Goal: Transaction & Acquisition: Book appointment/travel/reservation

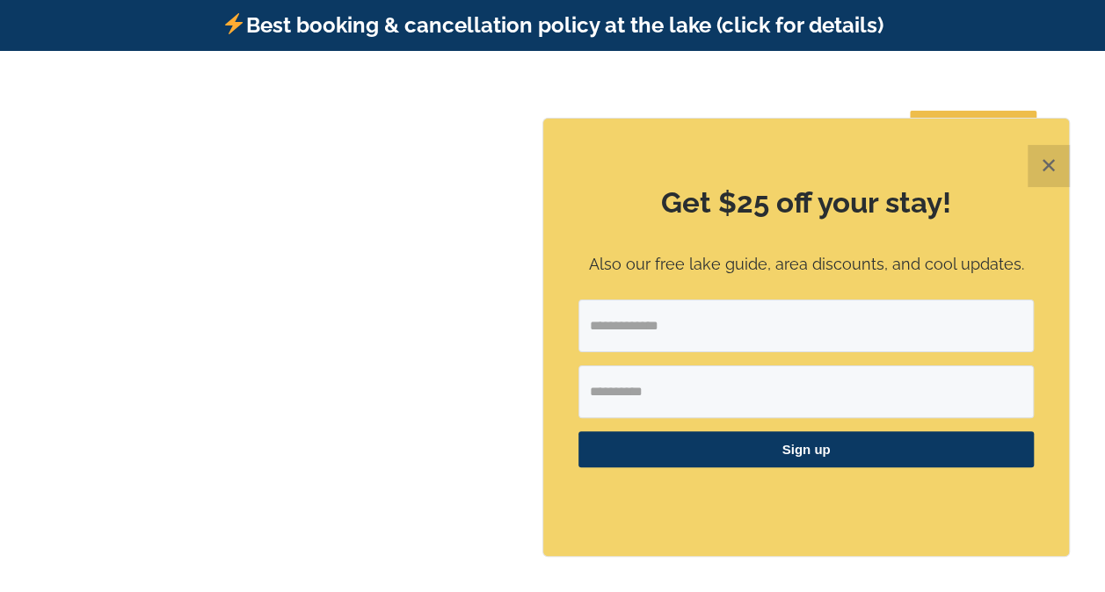
click at [766, 329] on input "Email Address" at bounding box center [805, 326] width 455 height 53
type input "**********"
type input "*****"
click at [578, 432] on button "Sign up" at bounding box center [805, 450] width 455 height 36
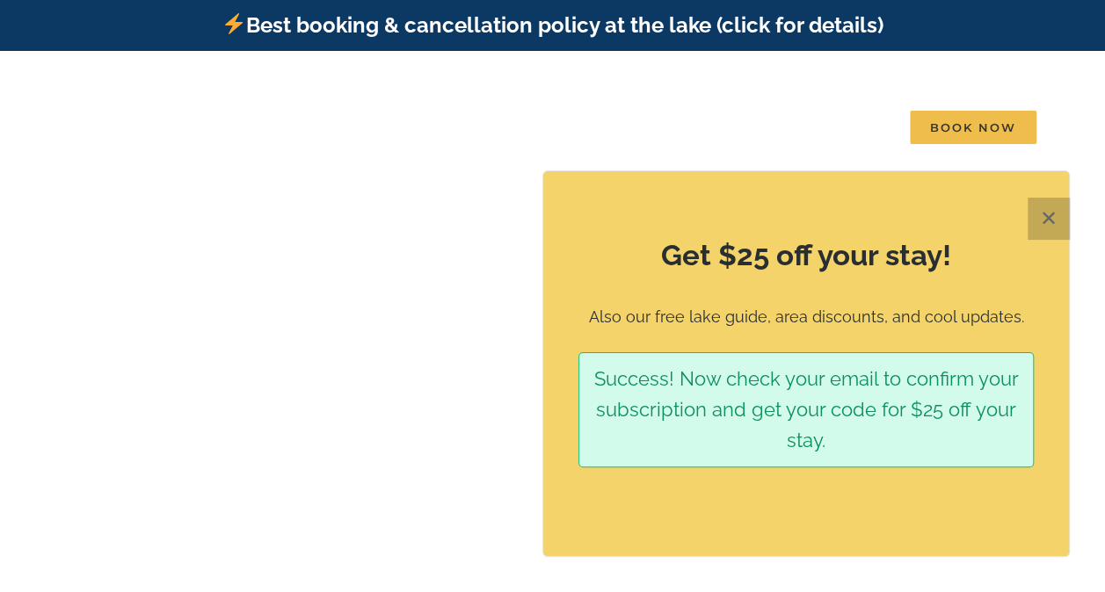
click at [1046, 221] on button "✕" at bounding box center [1048, 219] width 42 height 42
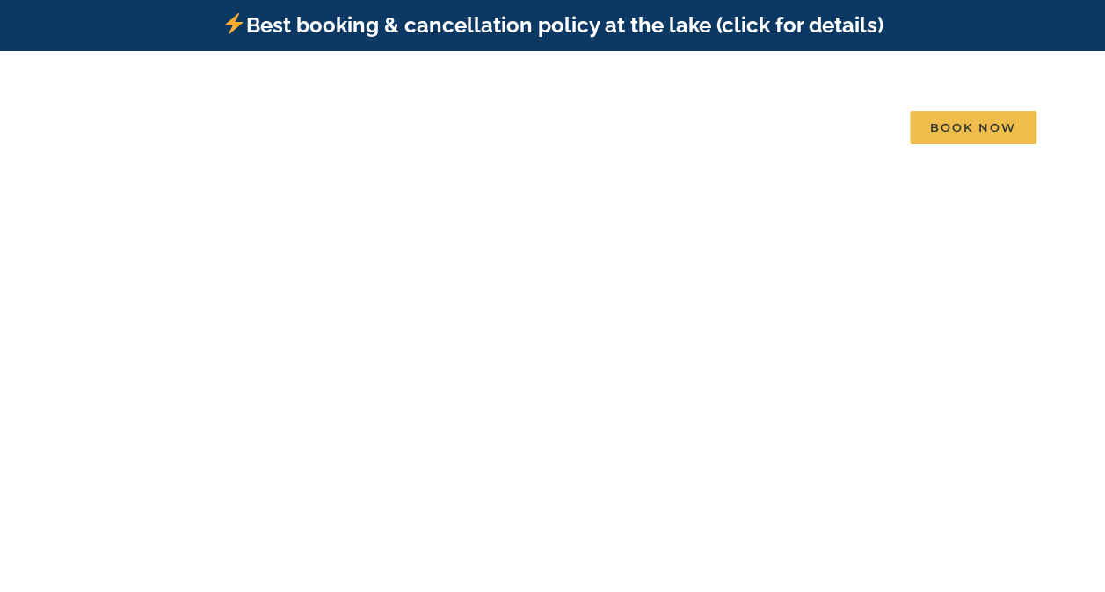
click at [947, 313] on div "Find that Vacation Feeling Table Rock Lake, Branson, Missouri" at bounding box center [552, 347] width 1105 height 459
click at [698, 368] on div at bounding box center [551, 403] width 703 height 346
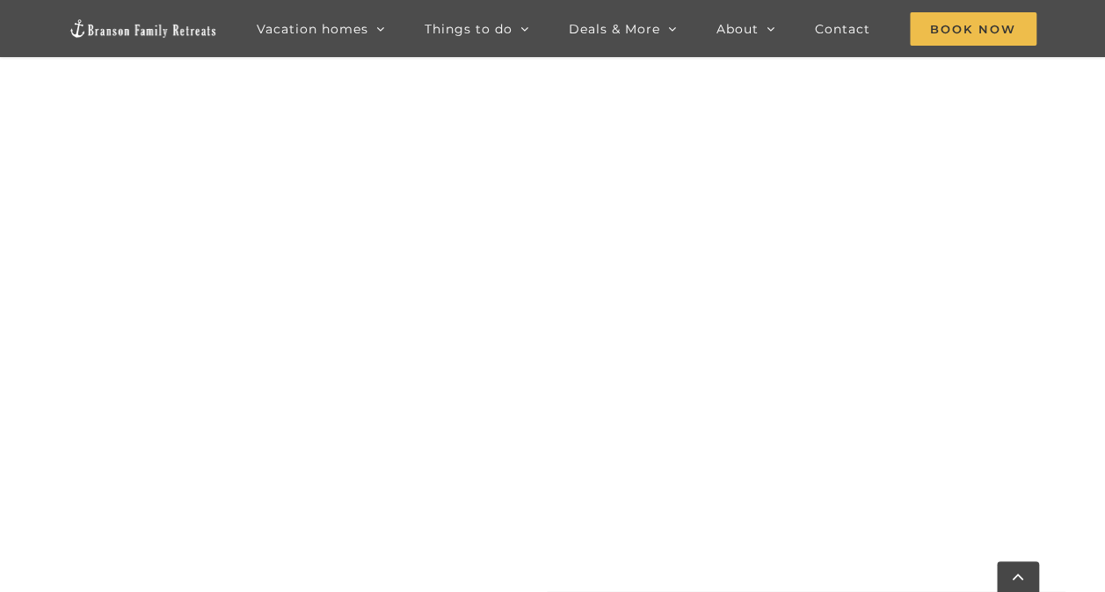
scroll to position [882, 0]
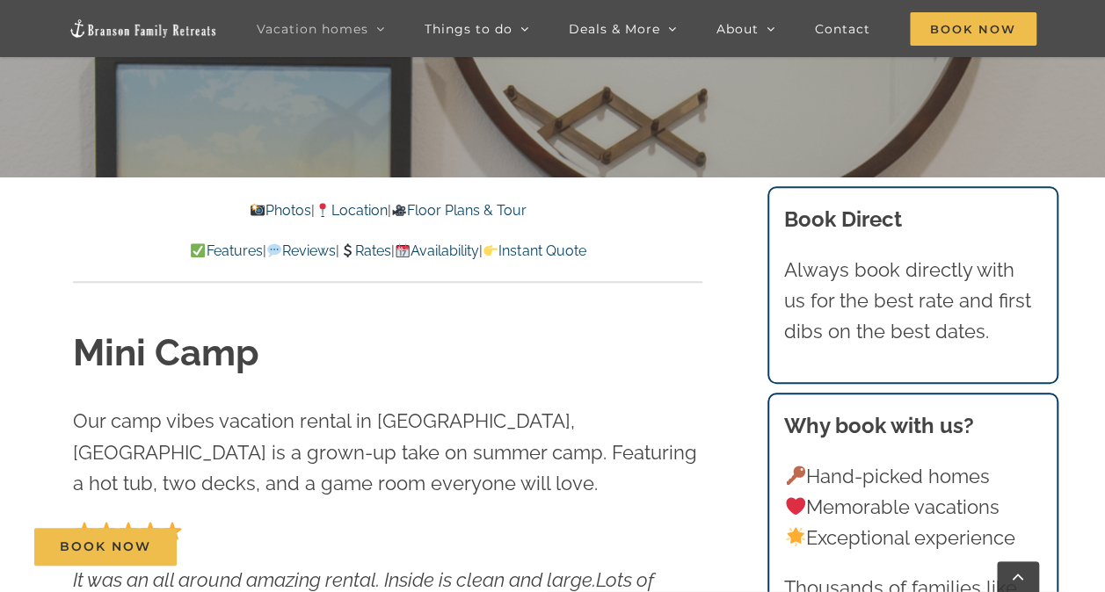
click at [479, 246] on link "Availability" at bounding box center [437, 251] width 84 height 17
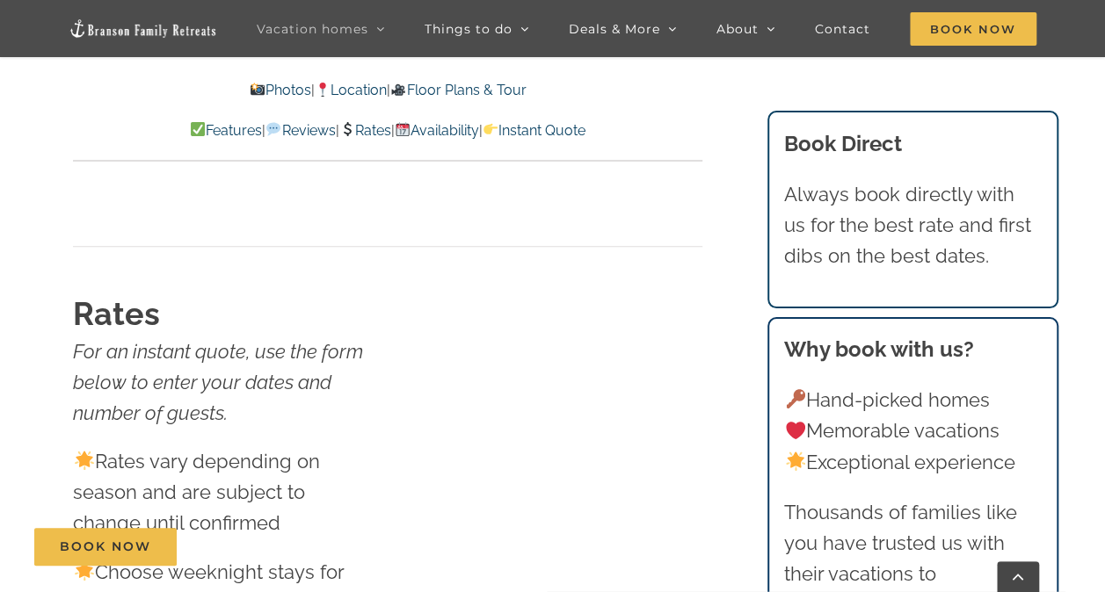
scroll to position [10536, 0]
click at [372, 127] on link "Rates" at bounding box center [365, 130] width 52 height 17
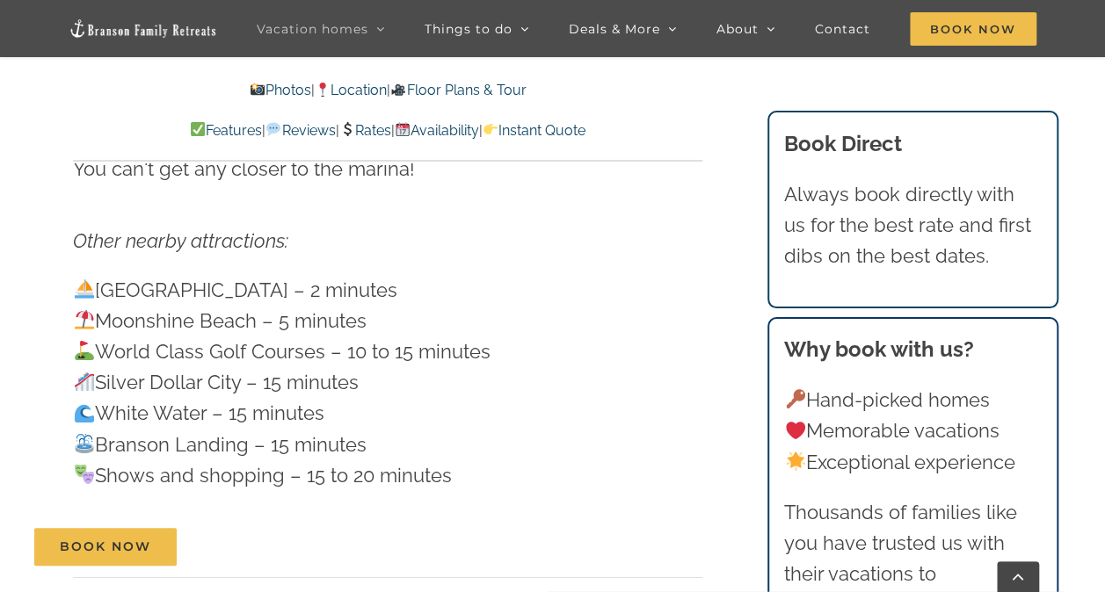
scroll to position [5871, 0]
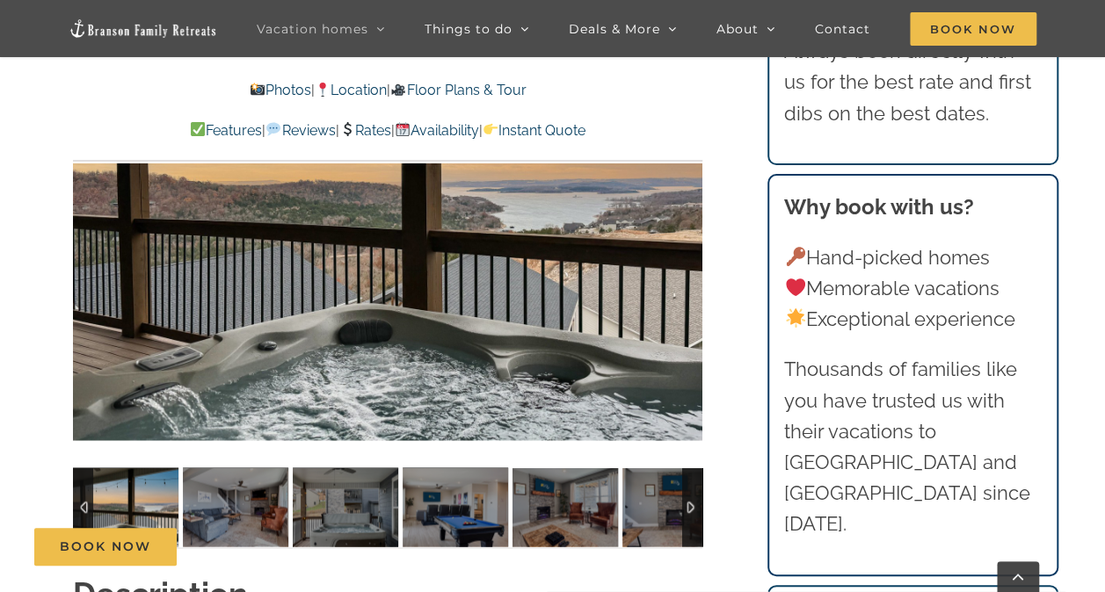
scroll to position [1243, 0]
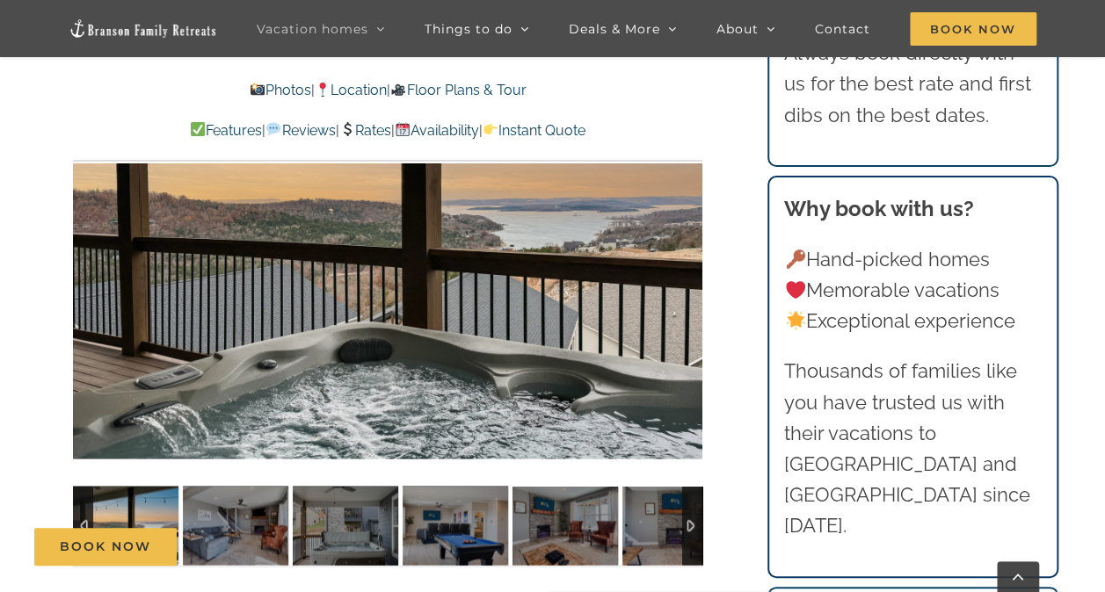
click at [613, 340] on div at bounding box center [387, 222] width 629 height 517
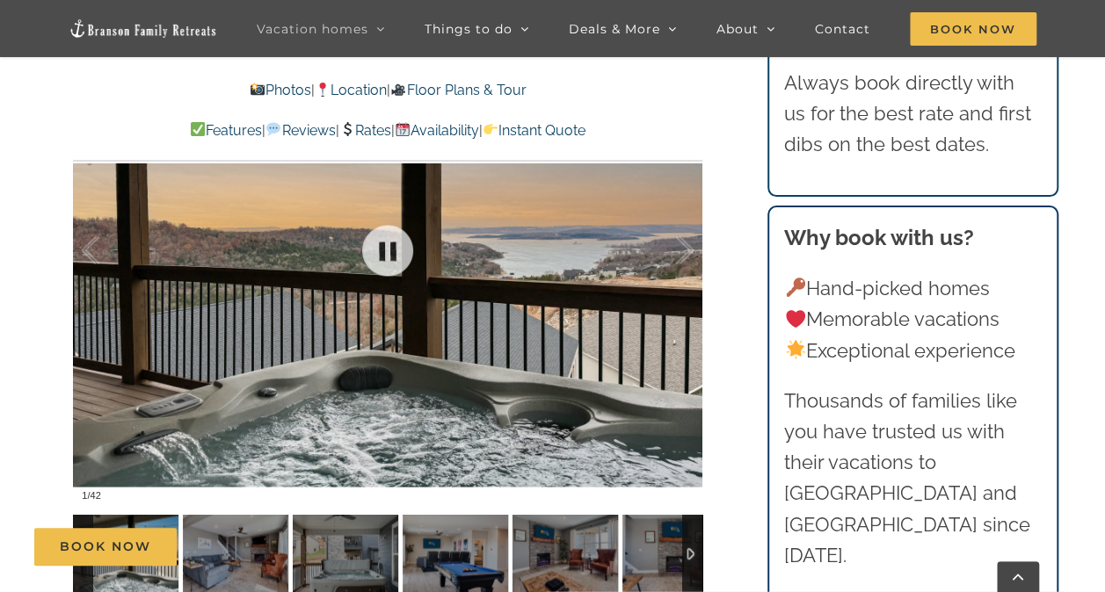
scroll to position [1215, 0]
click at [648, 376] on div at bounding box center [387, 250] width 629 height 517
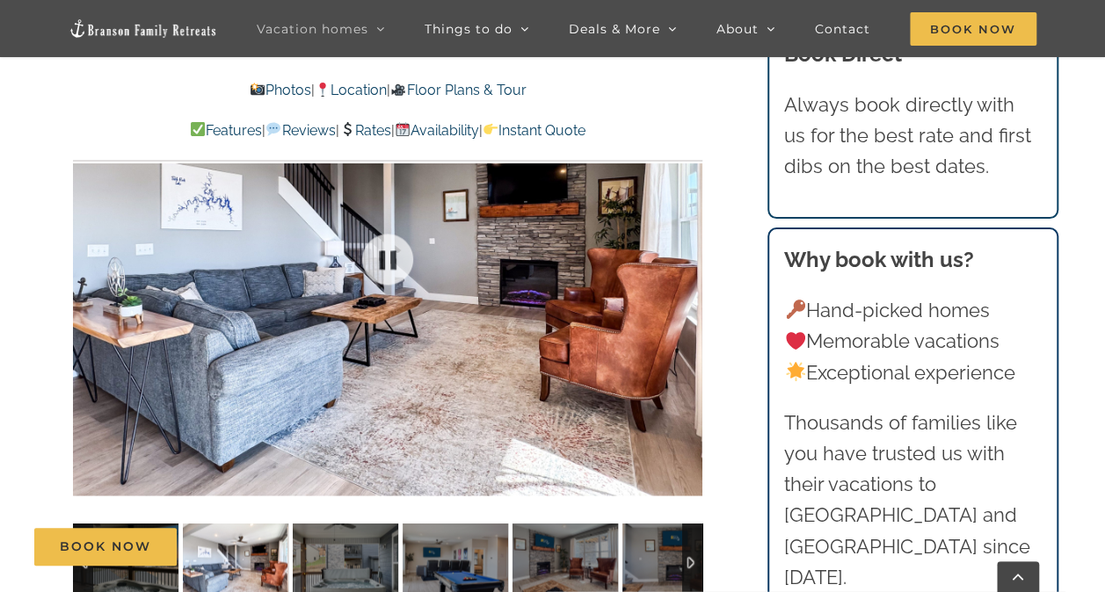
scroll to position [1212, 0]
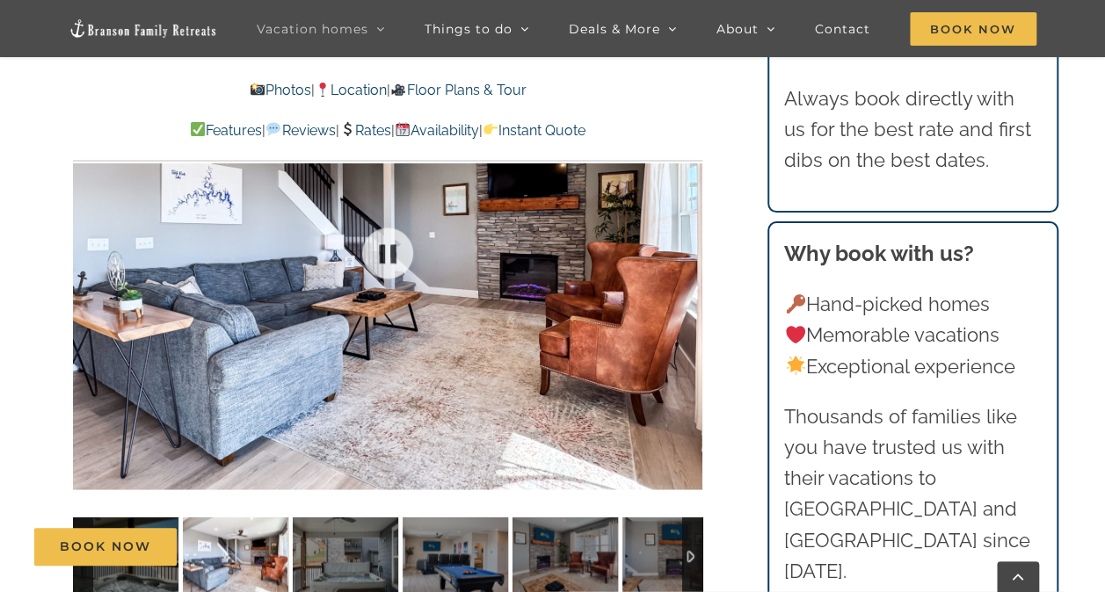
click at [339, 547] on div "Book Now" at bounding box center [565, 547] width 1063 height 38
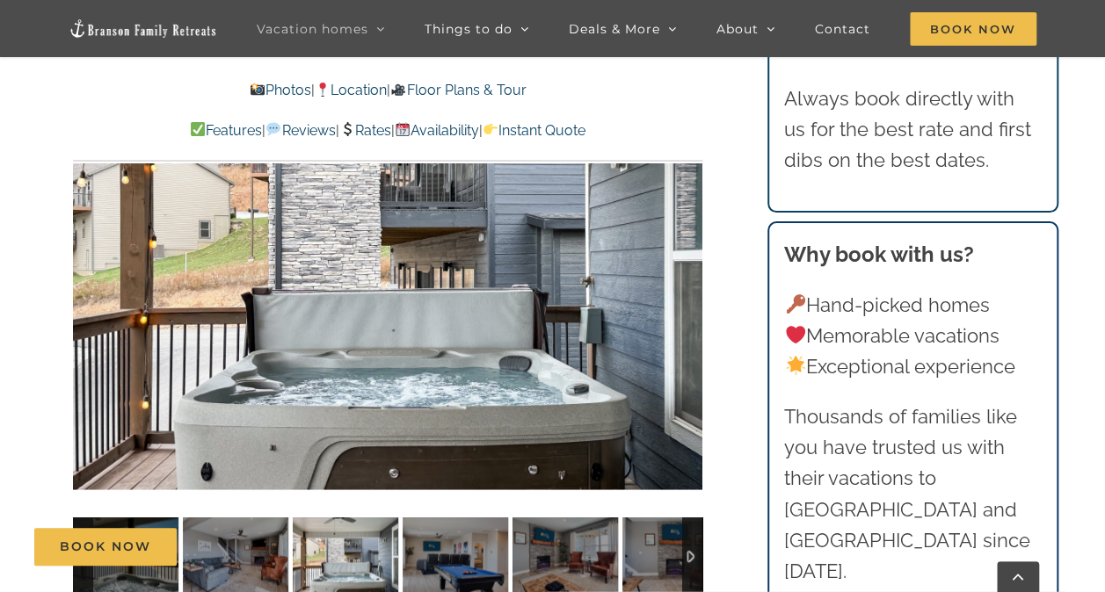
click at [470, 563] on div "Book Now" at bounding box center [565, 547] width 1063 height 38
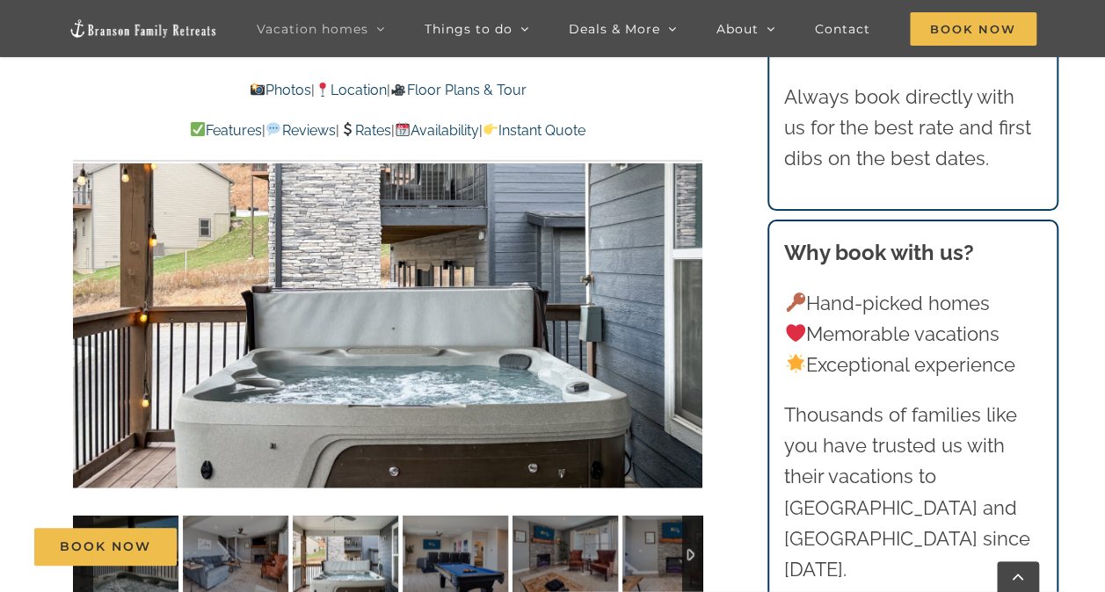
click at [461, 552] on div "Book Now" at bounding box center [565, 547] width 1063 height 38
click at [564, 531] on div "Book Now" at bounding box center [565, 547] width 1063 height 38
click at [687, 555] on div "Book Now" at bounding box center [565, 547] width 1063 height 38
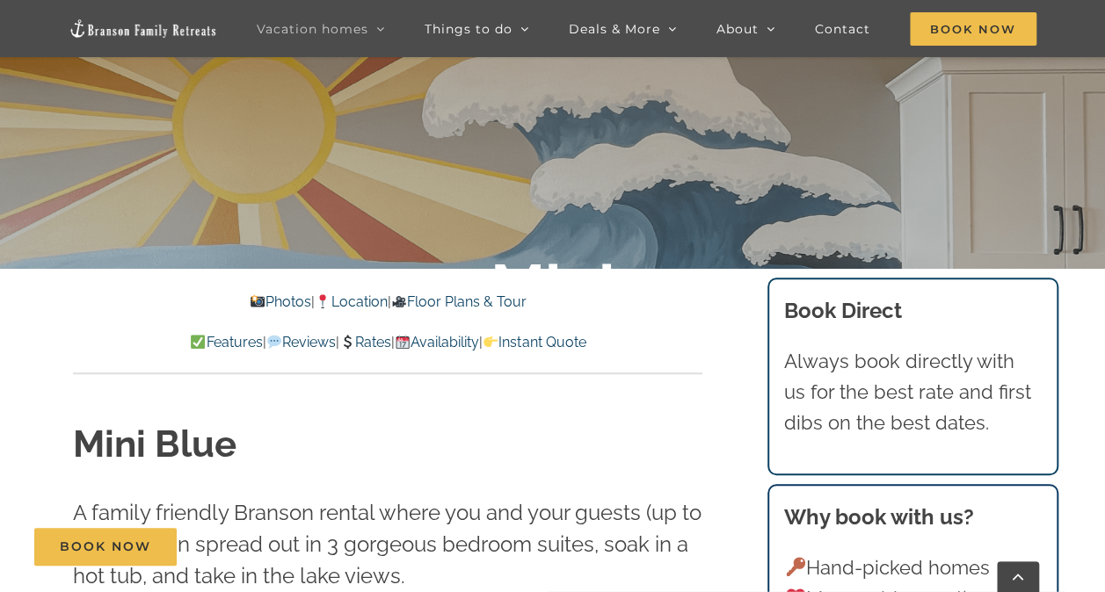
scroll to position [367, 0]
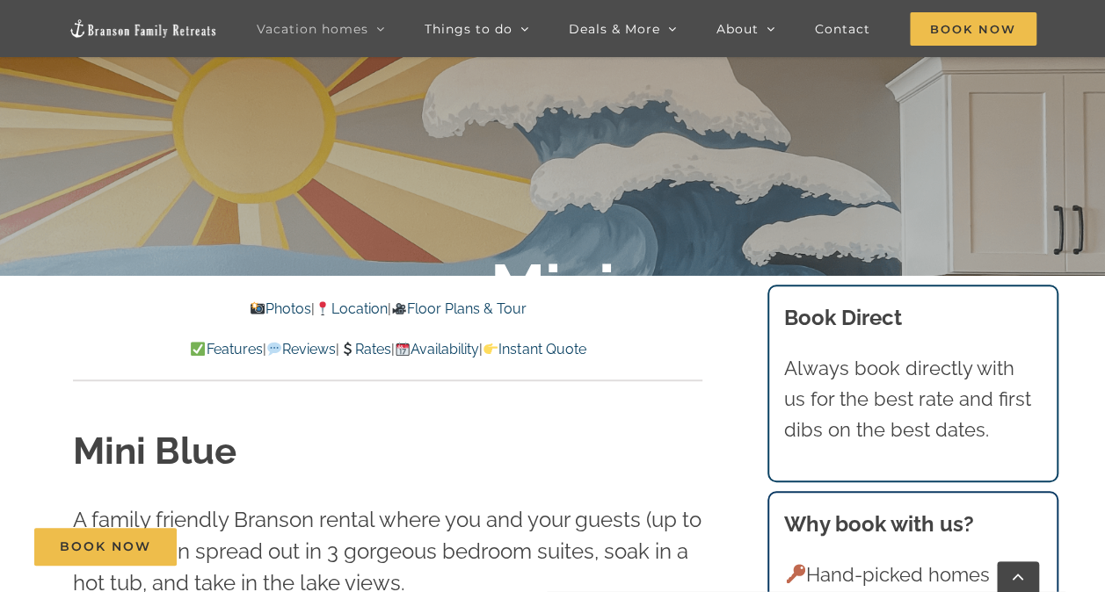
click at [479, 342] on link "Availability" at bounding box center [437, 349] width 84 height 17
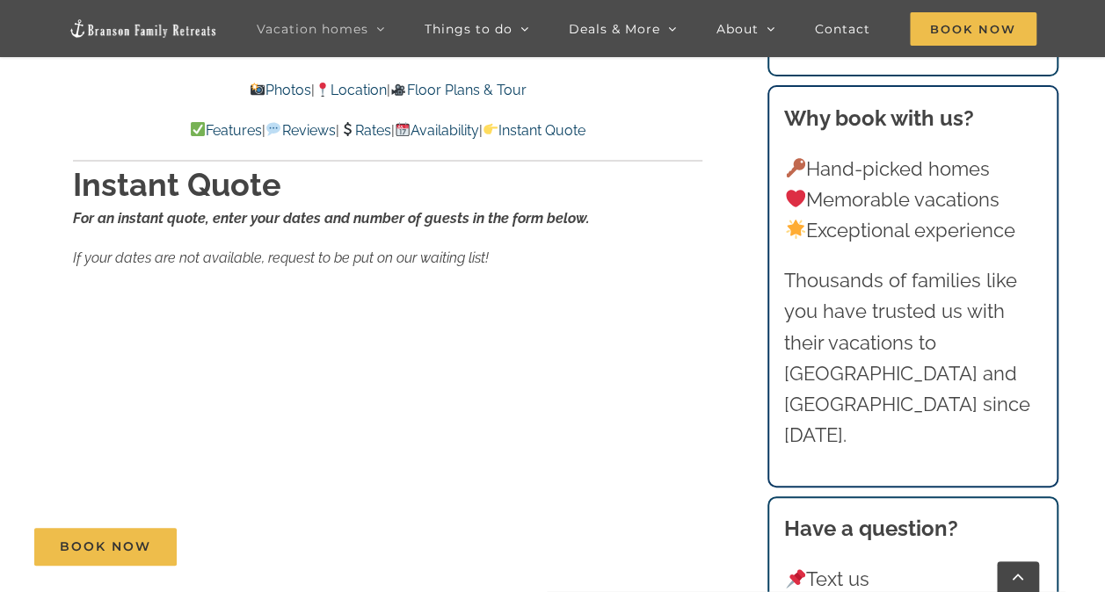
scroll to position [10927, 0]
